Goal: Check status

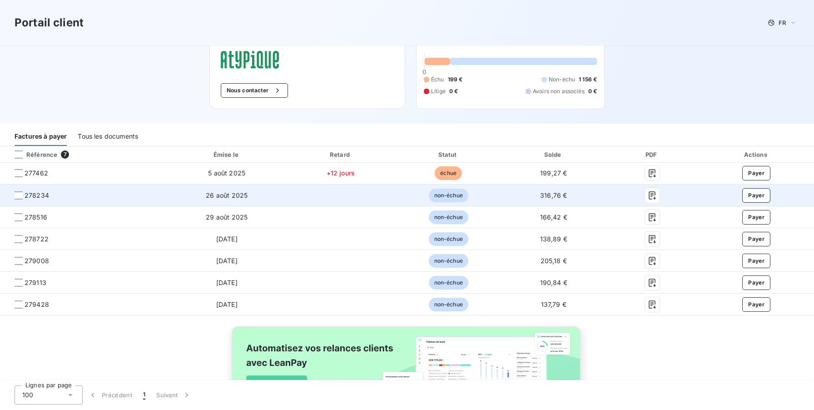
scroll to position [43, 0]
click at [15, 194] on div at bounding box center [19, 194] width 8 height 8
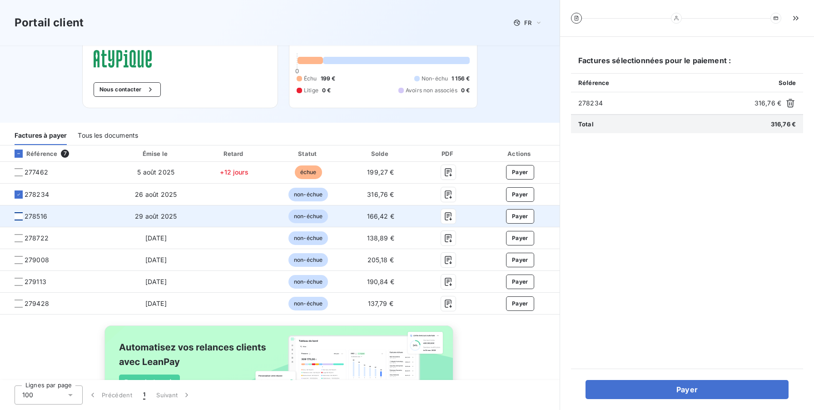
click at [16, 217] on div at bounding box center [19, 216] width 8 height 8
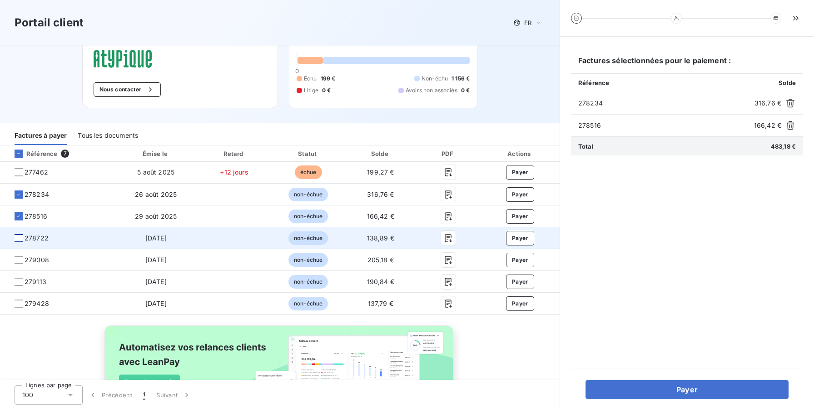
click at [20, 239] on div at bounding box center [19, 238] width 8 height 8
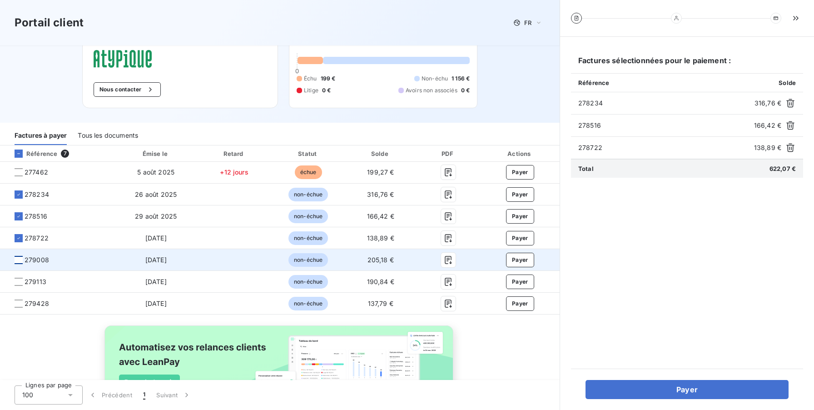
click at [19, 261] on div at bounding box center [19, 260] width 8 height 8
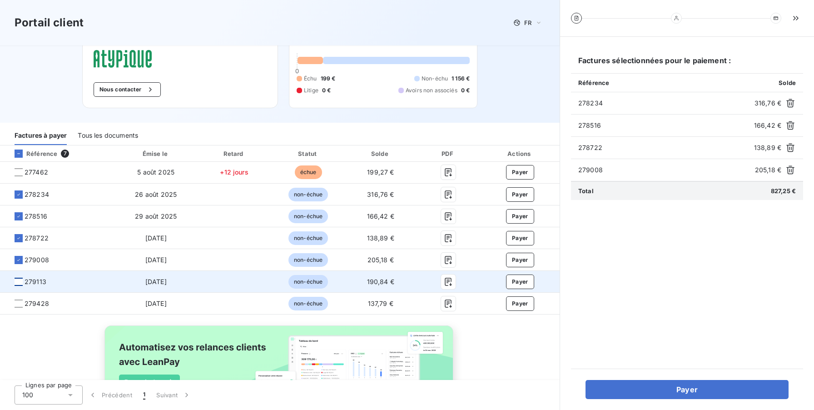
click at [19, 284] on div at bounding box center [19, 281] width 8 height 8
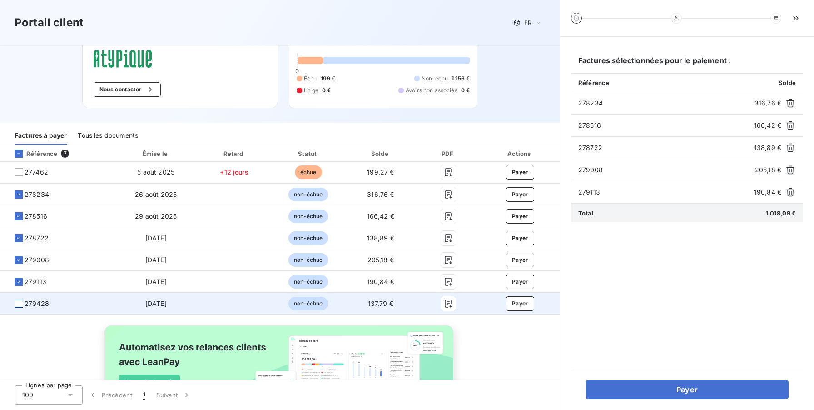
click at [19, 304] on div at bounding box center [19, 303] width 8 height 8
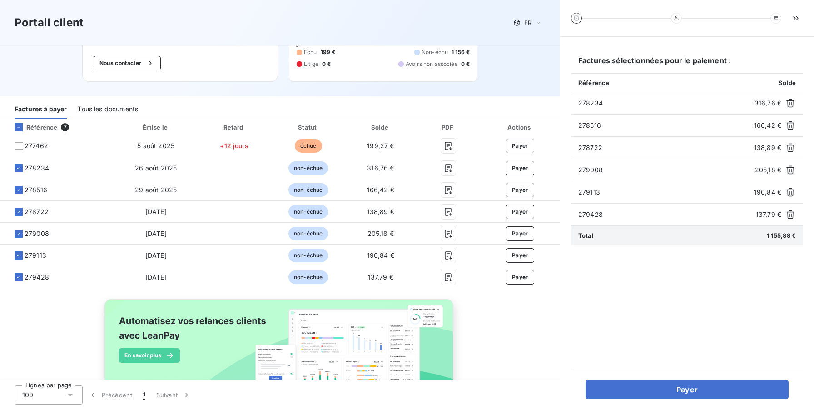
scroll to position [70, 0]
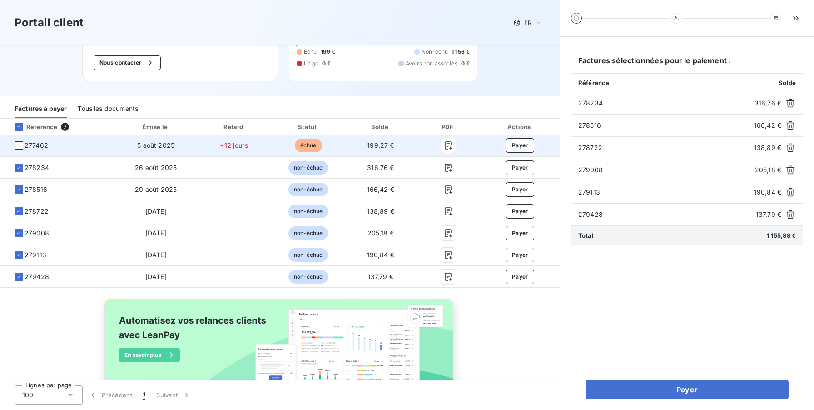
click at [21, 146] on div at bounding box center [19, 145] width 8 height 8
